Goal: Task Accomplishment & Management: Manage account settings

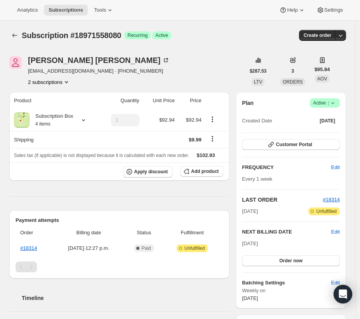
click at [70, 82] on icon "Product actions" at bounding box center [66, 82] width 8 height 8
click at [61, 97] on span "18896912576" at bounding box center [48, 97] width 54 height 8
click at [69, 81] on icon "Product actions" at bounding box center [66, 82] width 8 height 8
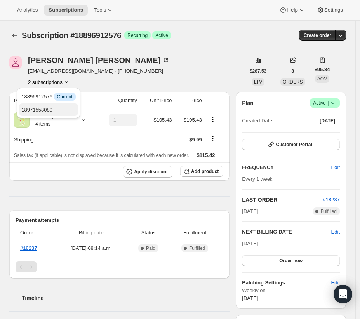
click at [62, 110] on span "18971558080" at bounding box center [48, 110] width 54 height 8
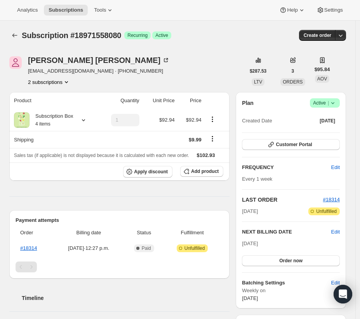
click at [70, 80] on icon "Product actions" at bounding box center [66, 82] width 8 height 8
click at [50, 99] on span "18896912576" at bounding box center [36, 97] width 31 height 6
click at [336, 232] on span "Edit" at bounding box center [335, 232] width 9 height 8
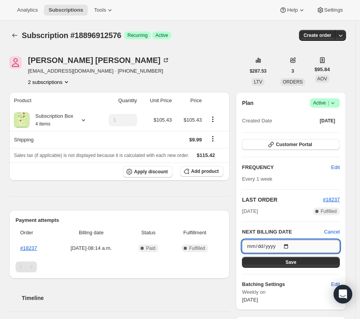
click at [293, 246] on input "[DATE]" at bounding box center [291, 245] width 98 height 13
type input "[DATE]"
click at [307, 264] on button "Save" at bounding box center [291, 262] width 98 height 11
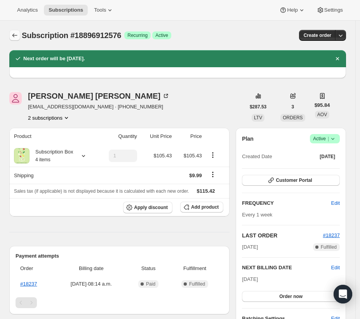
drag, startPoint x: 15, startPoint y: 57, endPoint x: 18, endPoint y: 38, distance: 19.3
click at [16, 55] on icon at bounding box center [18, 59] width 8 height 8
click at [18, 38] on icon "Subscriptions" at bounding box center [15, 35] width 8 height 8
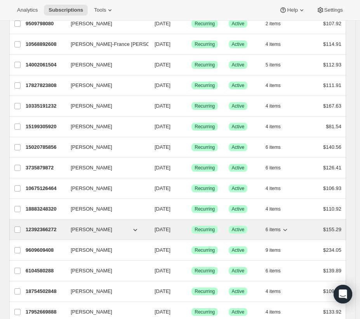
scroll to position [844, 0]
